Goal: Book appointment/travel/reservation

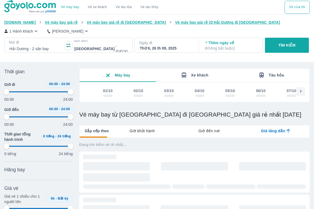
type input "97.9166666666667"
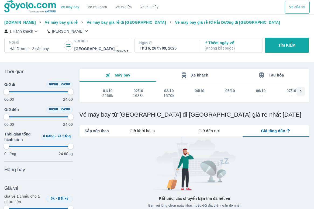
type input "97.9166666666667"
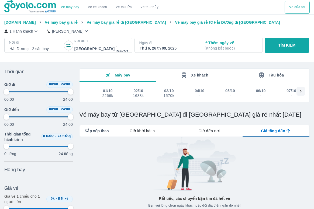
type input "97.9166666666667"
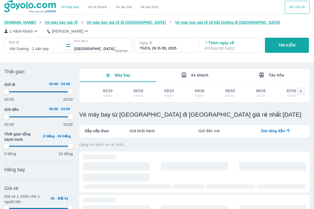
type input "97.9166666666667"
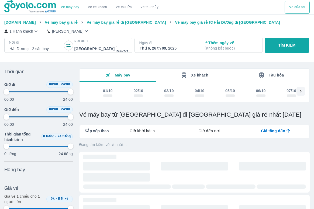
type input "97.9166666666667"
